Goal: Find specific page/section: Find specific page/section

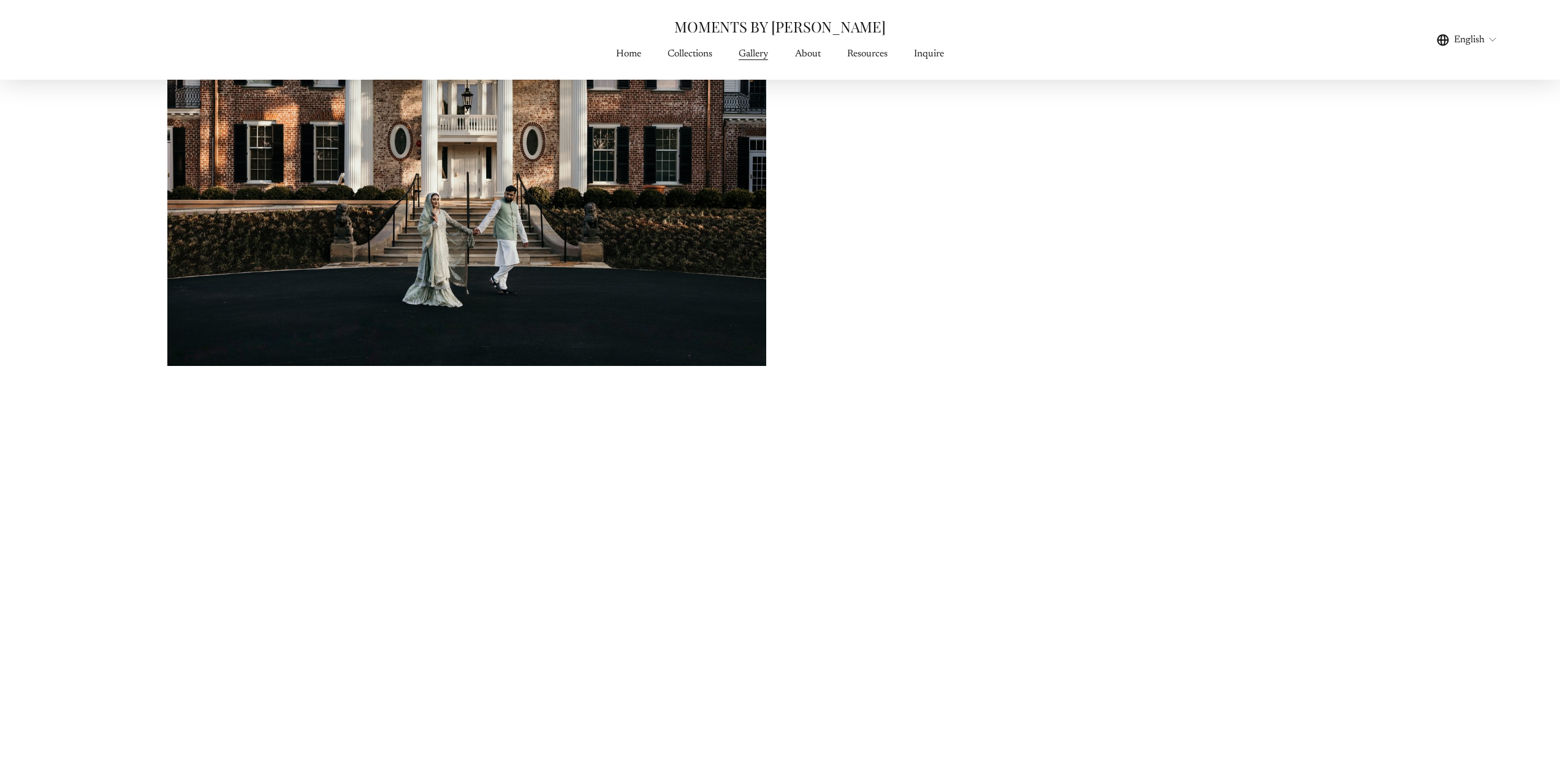
scroll to position [4229, 0]
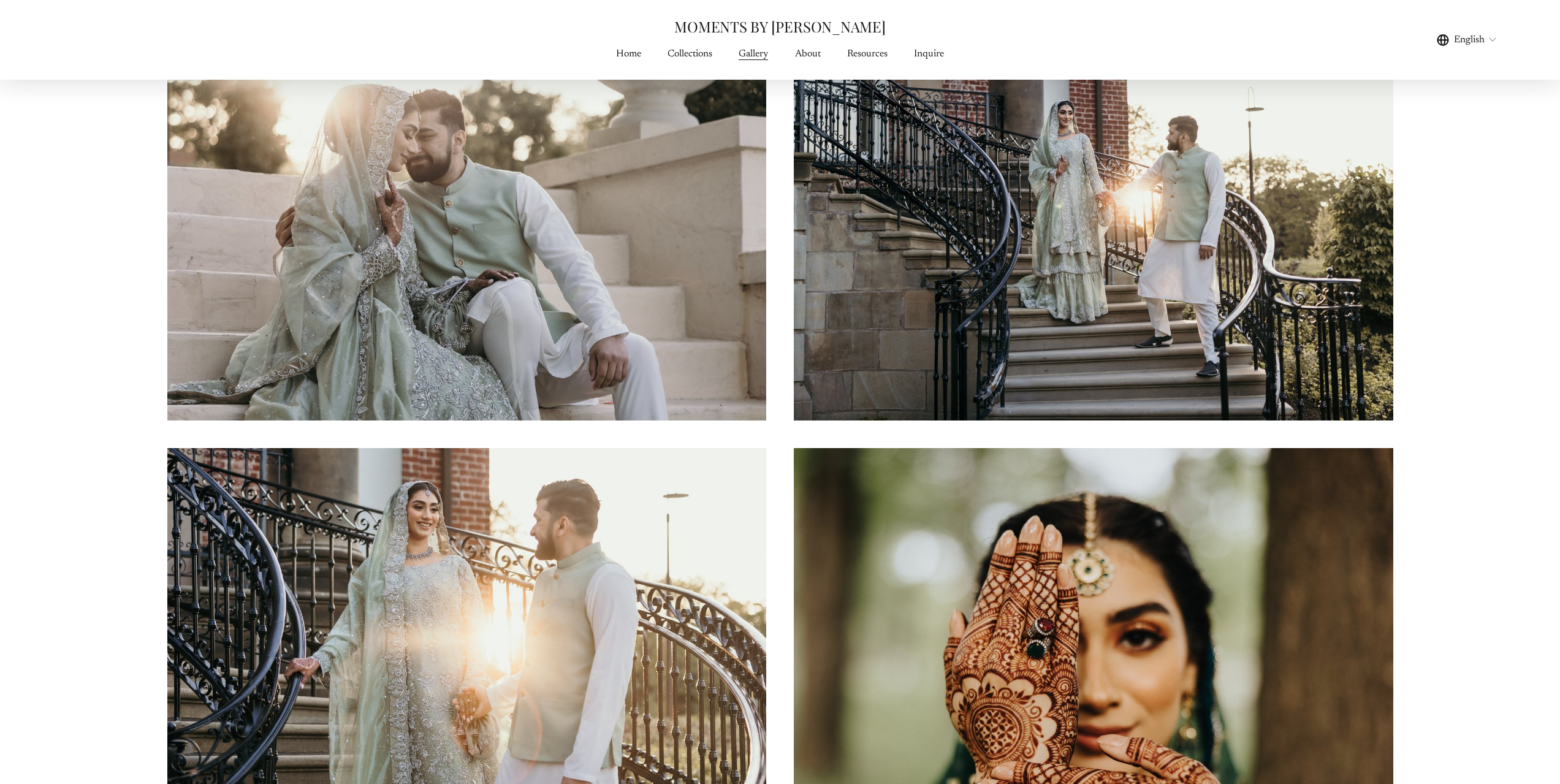
click at [932, 54] on link "Inquire" at bounding box center [929, 53] width 30 height 16
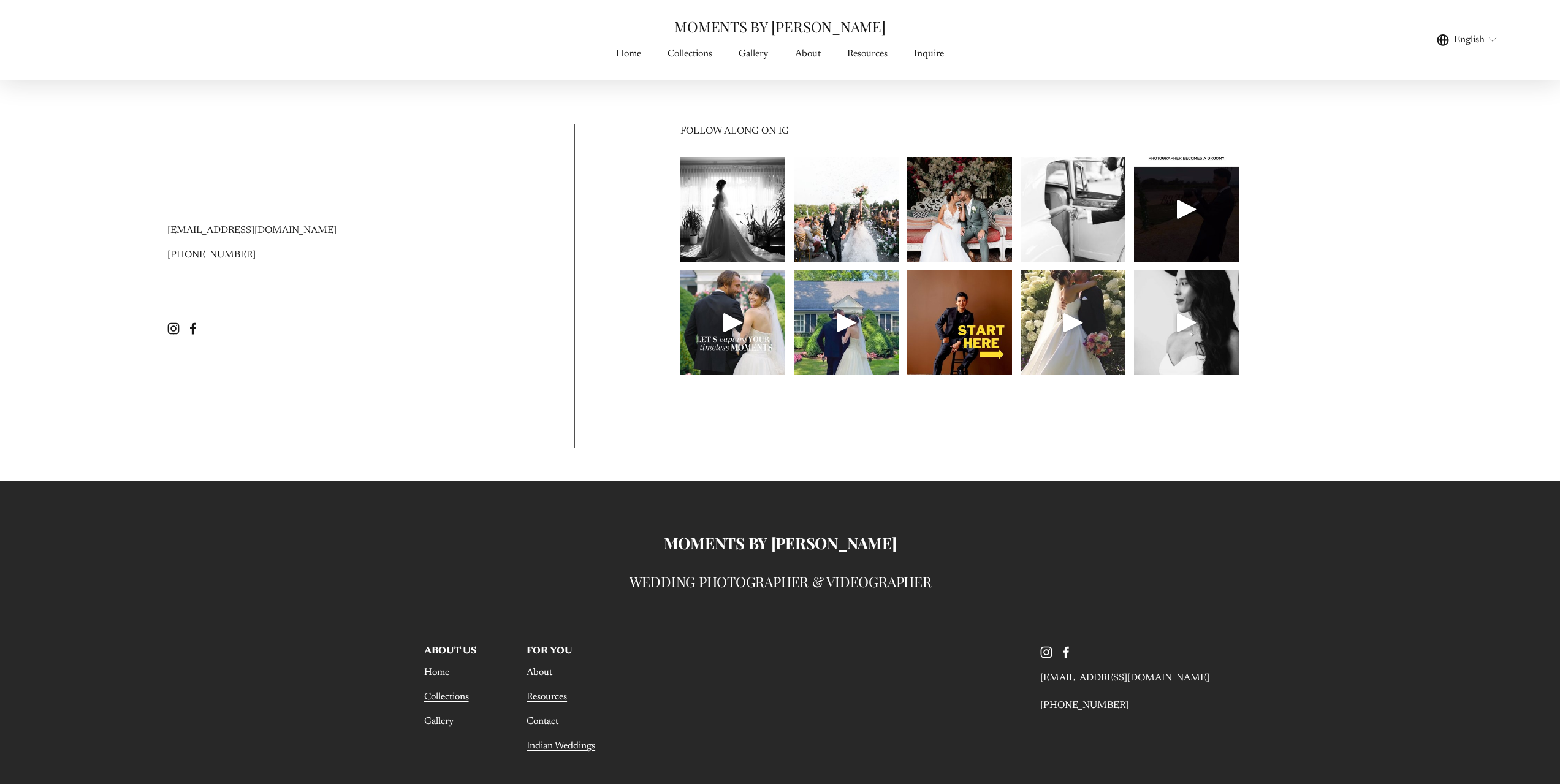
scroll to position [1410, 0]
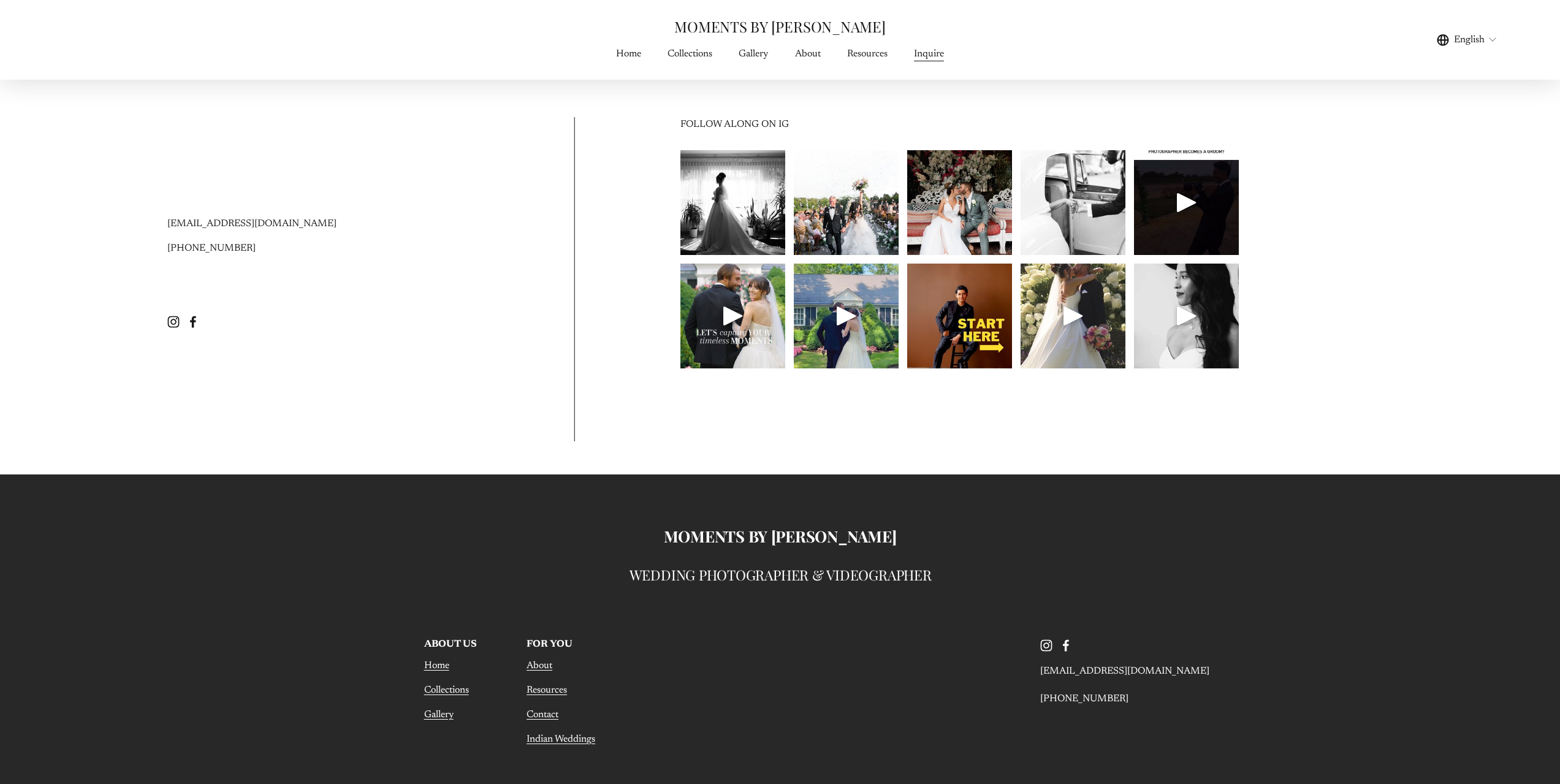
click at [1048, 647] on icon "Instagram" at bounding box center [1046, 645] width 24 height 24
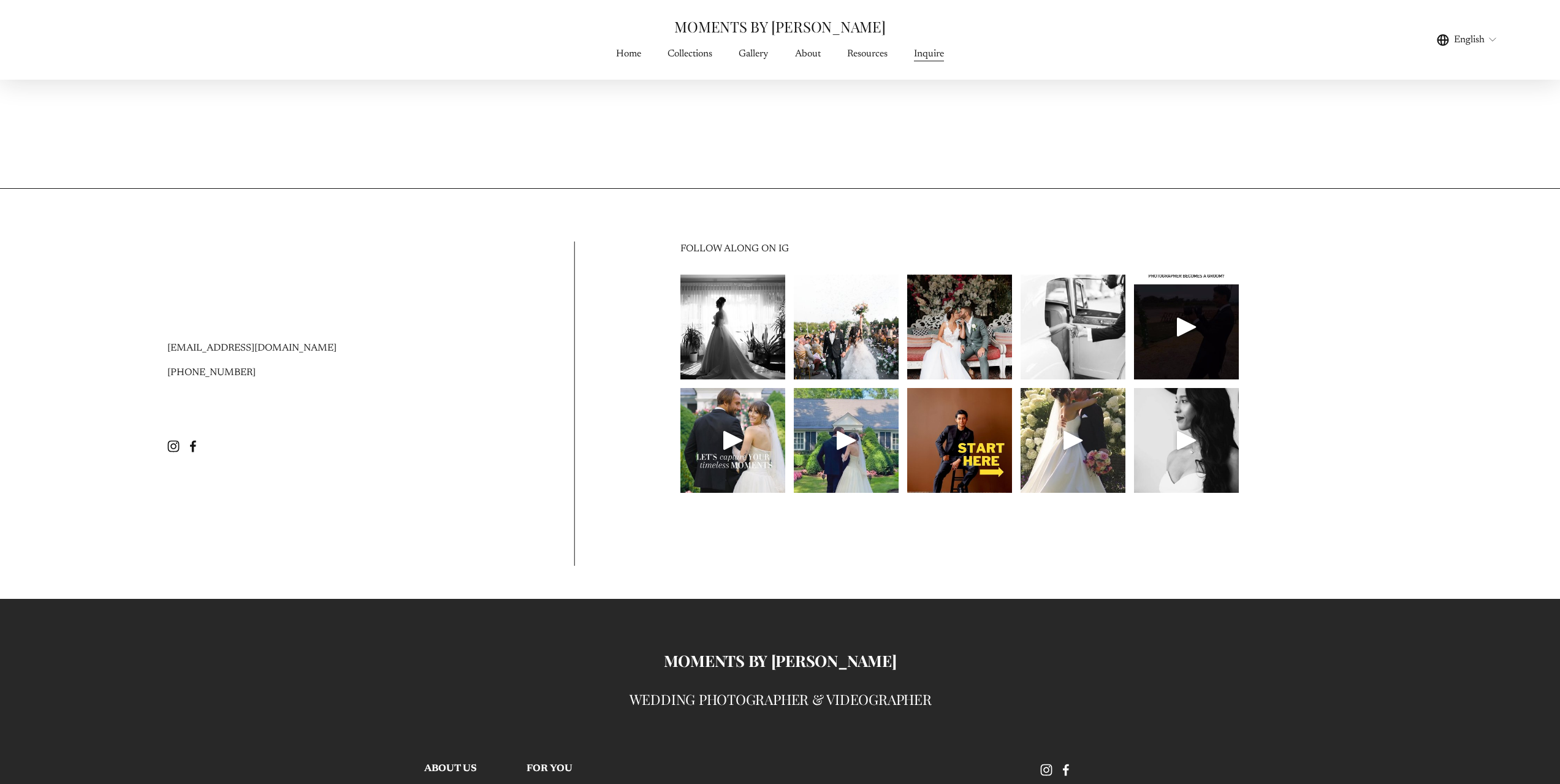
scroll to position [858, 0]
